Goal: Transaction & Acquisition: Purchase product/service

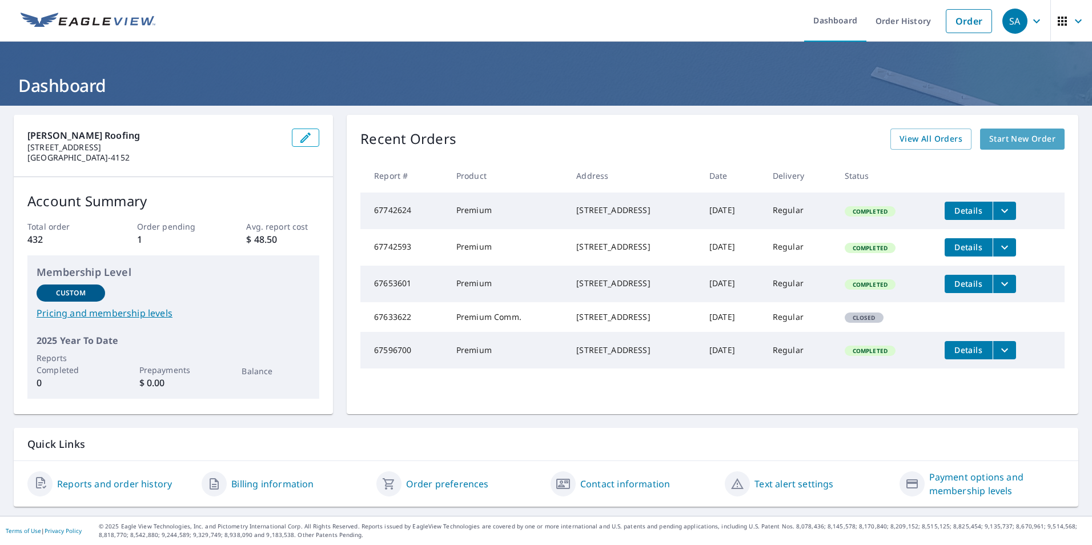
click at [1005, 138] on span "Start New Order" at bounding box center [1022, 139] width 66 height 14
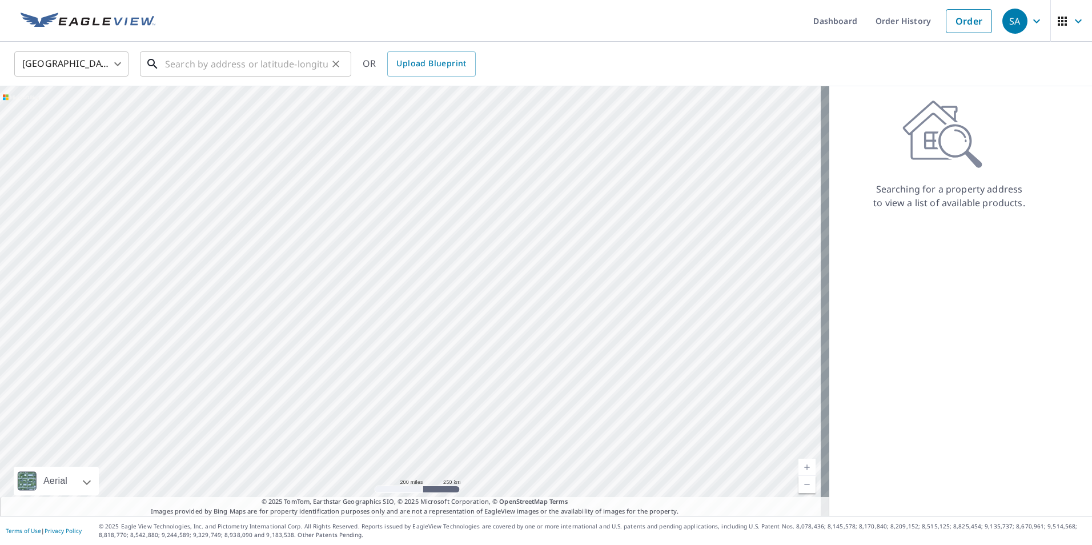
click at [312, 70] on input "text" at bounding box center [246, 64] width 163 height 32
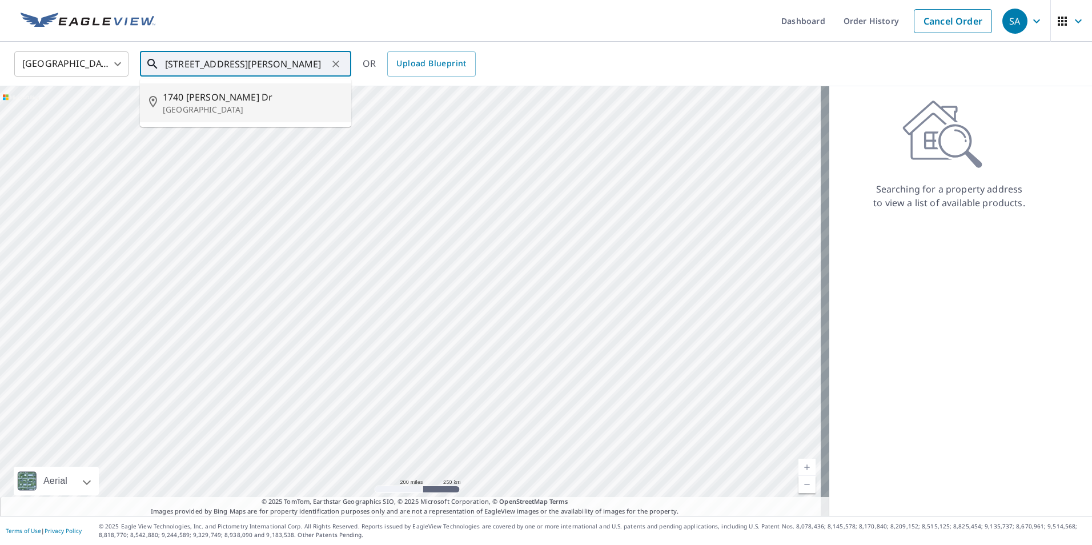
click at [221, 107] on p "[GEOGRAPHIC_DATA]" at bounding box center [252, 109] width 179 height 11
type input "[STREET_ADDRESS][PERSON_NAME]"
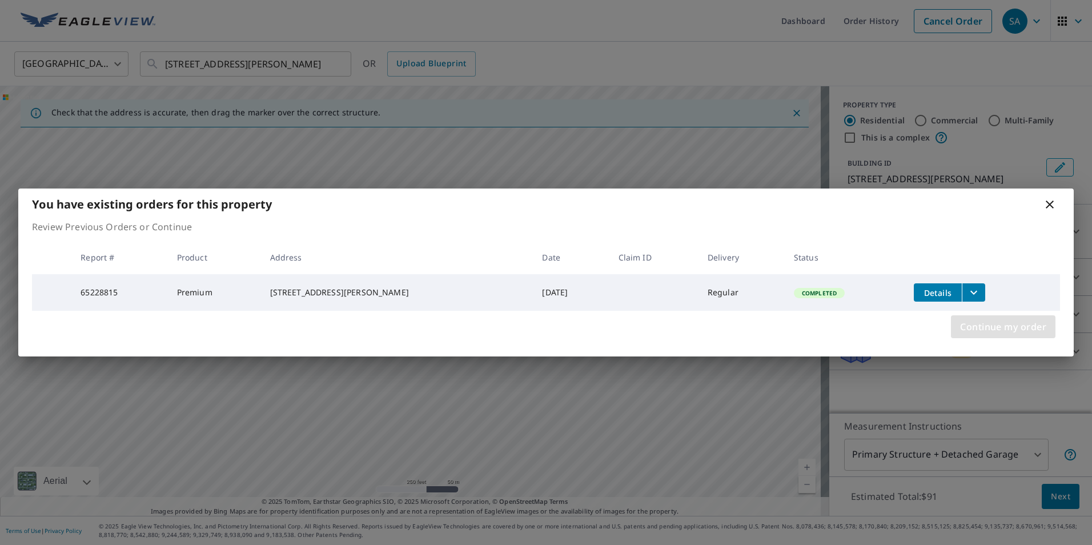
click at [1015, 333] on span "Continue my order" at bounding box center [1003, 327] width 86 height 16
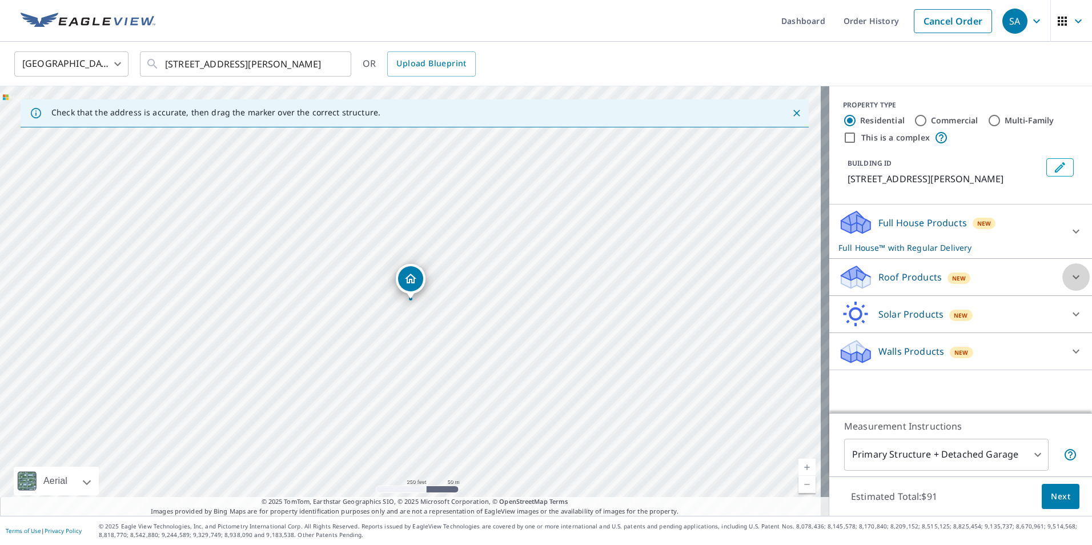
click at [1069, 272] on icon at bounding box center [1076, 277] width 14 height 14
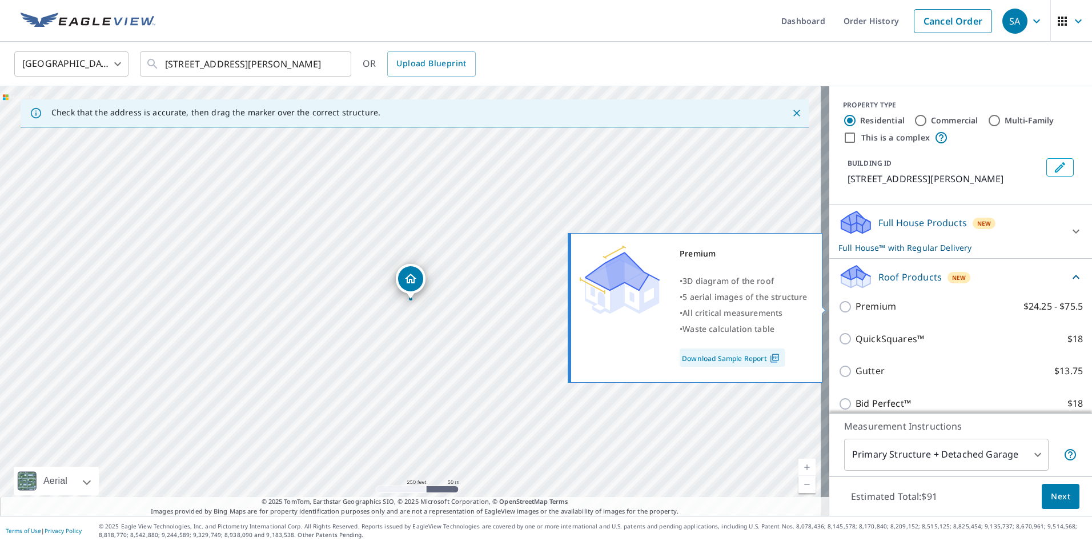
click at [838, 304] on input "Premium $24.25 - $75.5" at bounding box center [846, 307] width 17 height 14
checkbox input "true"
checkbox input "false"
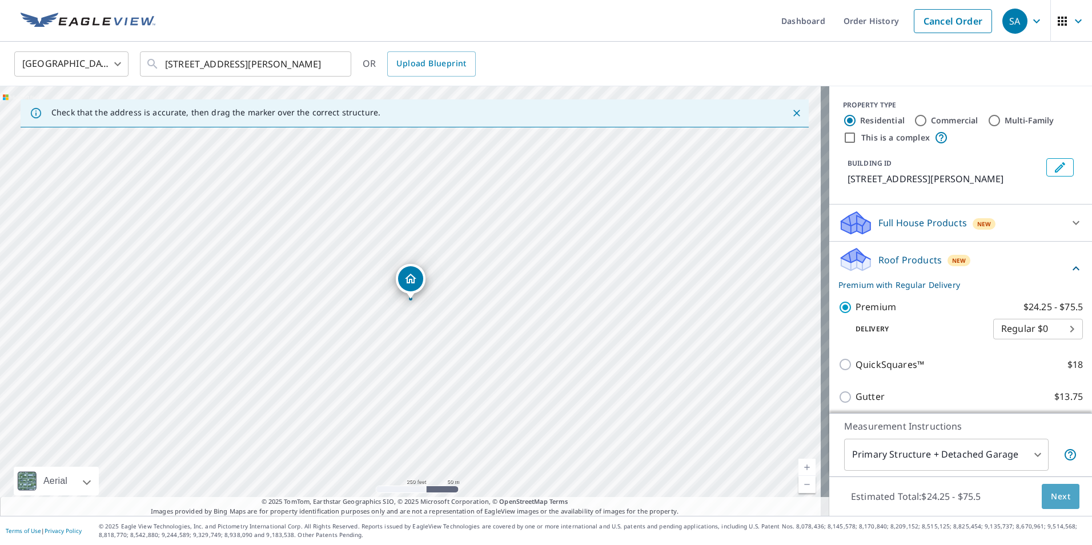
click at [1051, 497] on span "Next" at bounding box center [1060, 496] width 19 height 14
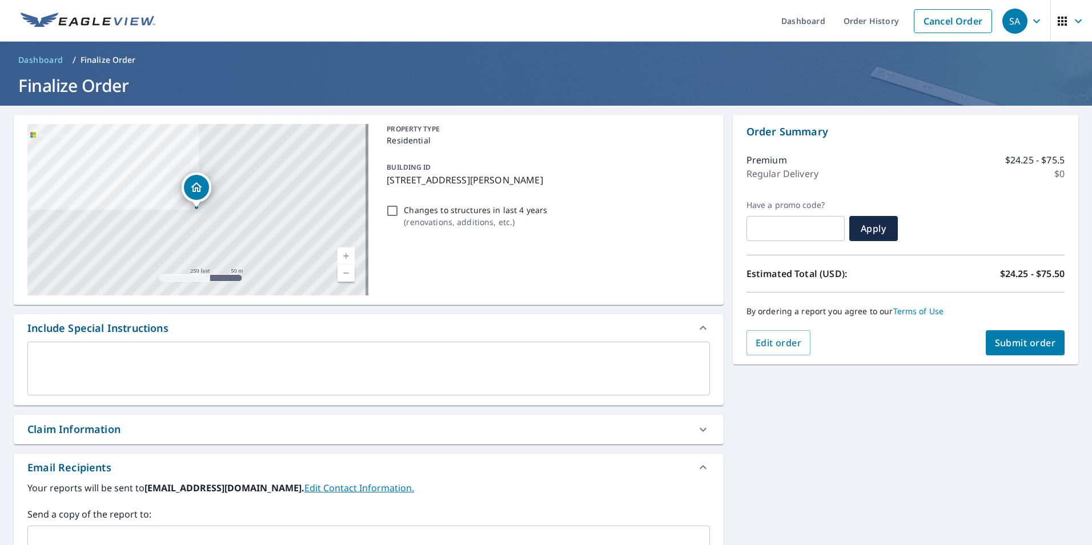
click at [1002, 337] on span "Submit order" at bounding box center [1025, 342] width 61 height 13
checkbox input "true"
